Goal: Task Accomplishment & Management: Manage account settings

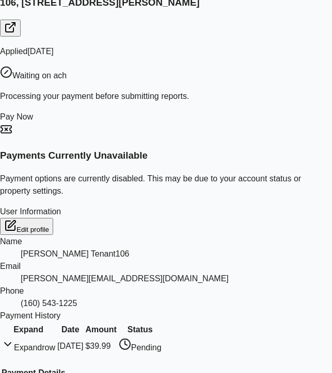
scroll to position [314, 0]
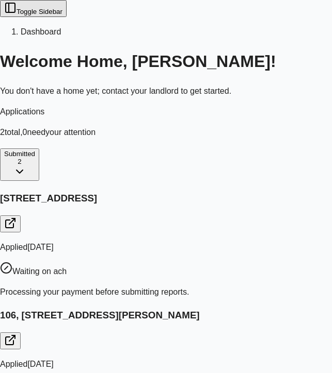
click at [10, 13] on button "Toggle Sidebar" at bounding box center [33, 8] width 67 height 17
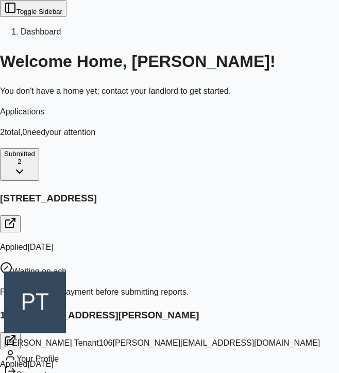
click at [85, 366] on div "Sign out" at bounding box center [162, 374] width 316 height 16
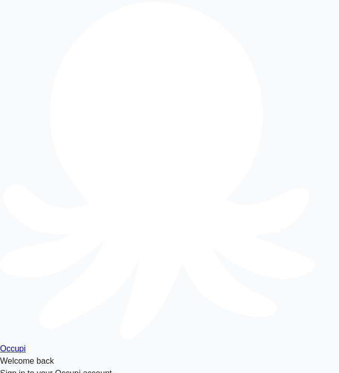
type input "**********"
